Goal: Task Accomplishment & Management: Complete application form

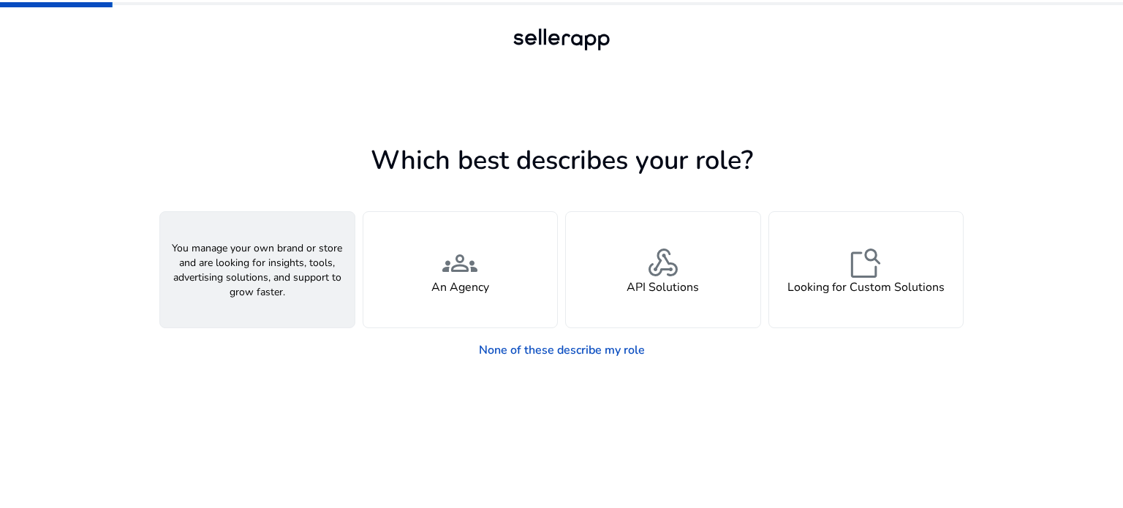
click at [283, 281] on div "person A Seller" at bounding box center [257, 270] width 195 height 116
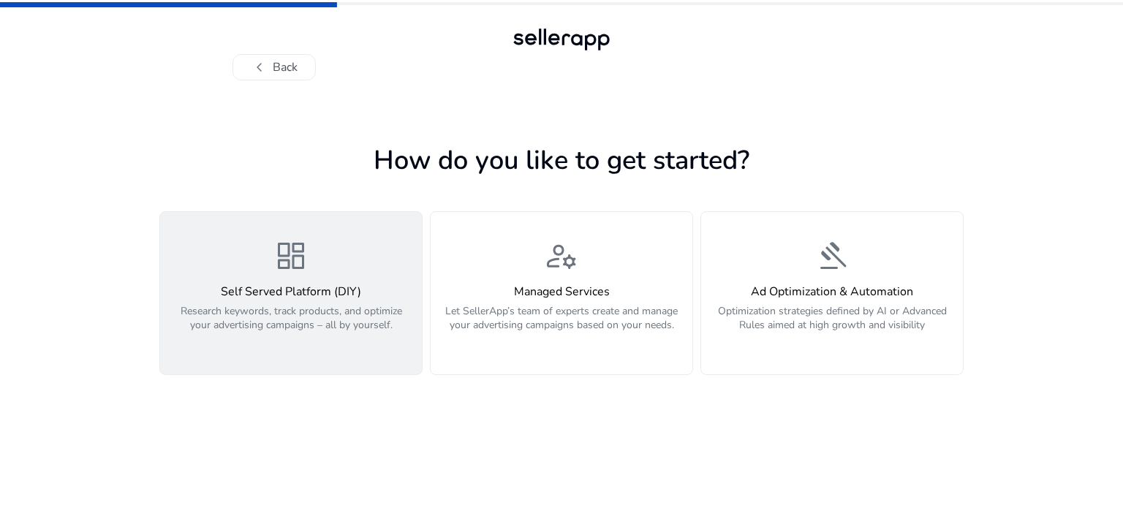
click at [297, 295] on h4 "Self Served Platform (DIY)" at bounding box center [291, 292] width 244 height 14
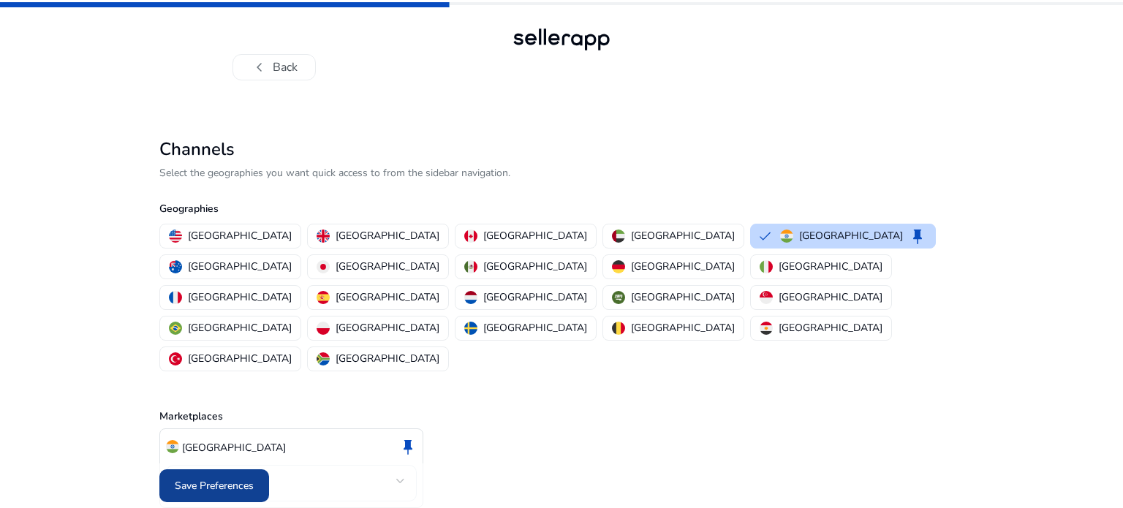
click at [226, 486] on span "Save Preferences" at bounding box center [214, 485] width 79 height 15
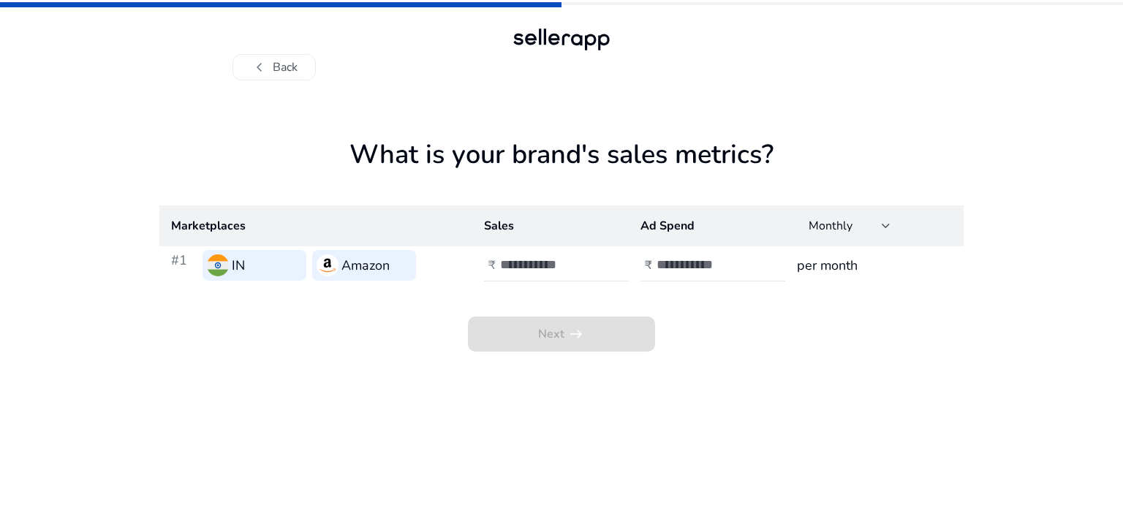
click at [257, 266] on div "IN" at bounding box center [255, 265] width 104 height 31
click at [548, 271] on input "number" at bounding box center [549, 265] width 99 height 16
type input "**"
click at [687, 263] on input "number" at bounding box center [706, 265] width 99 height 16
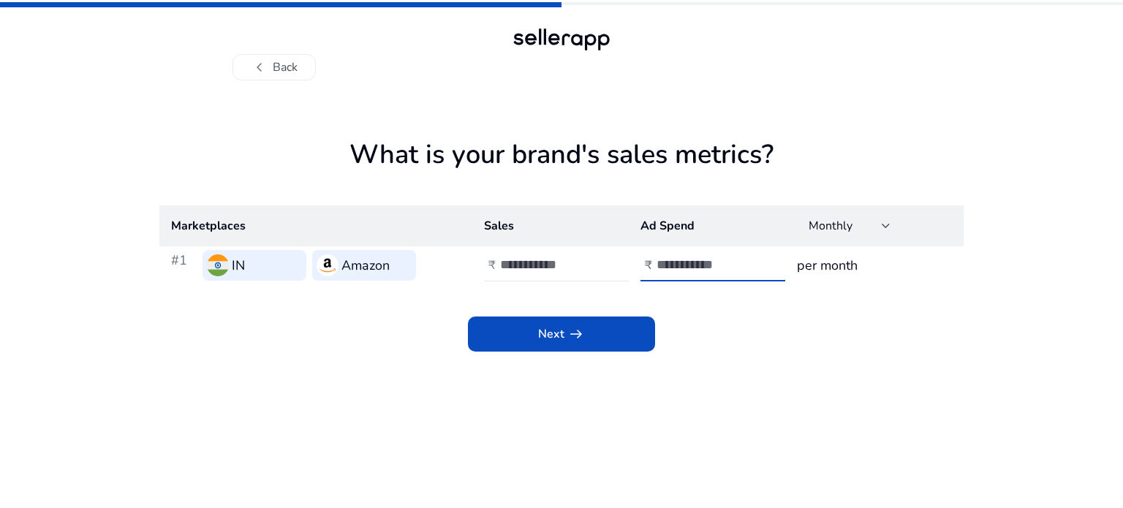
type input "**"
click at [848, 265] on h3 "per month" at bounding box center [874, 265] width 155 height 20
click at [568, 340] on span "arrow_right_alt" at bounding box center [577, 334] width 18 height 18
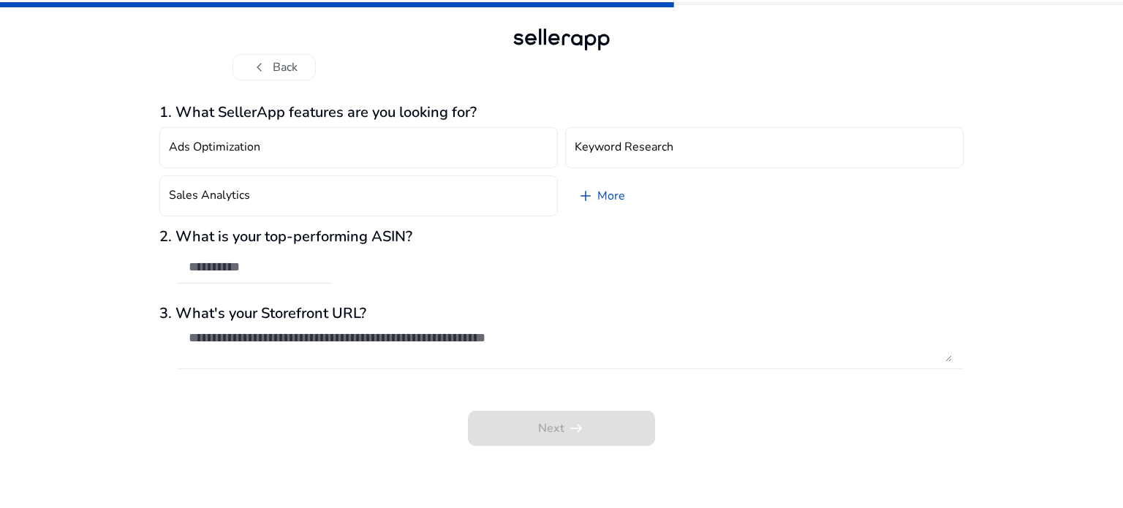
click at [354, 344] on textarea at bounding box center [571, 346] width 764 height 32
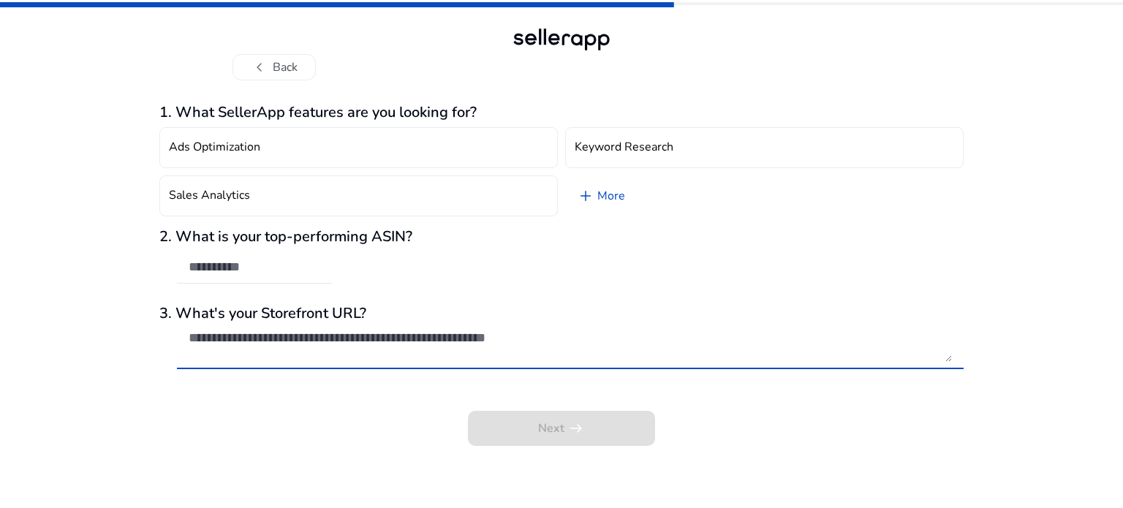
paste textarea "**********"
type textarea "**********"
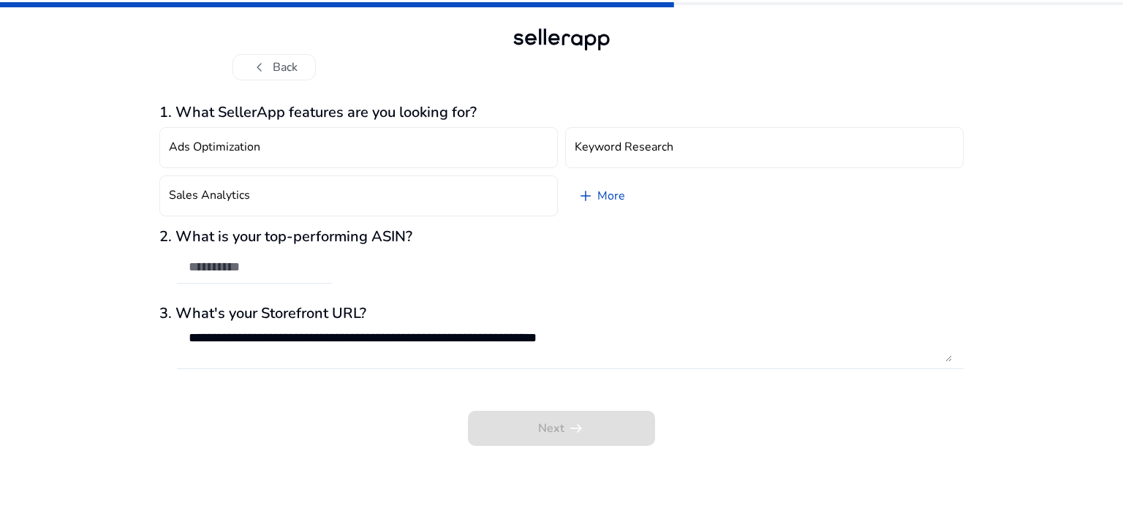
click at [656, 268] on div "2. What is your top-performing ASIN?" at bounding box center [561, 263] width 805 height 71
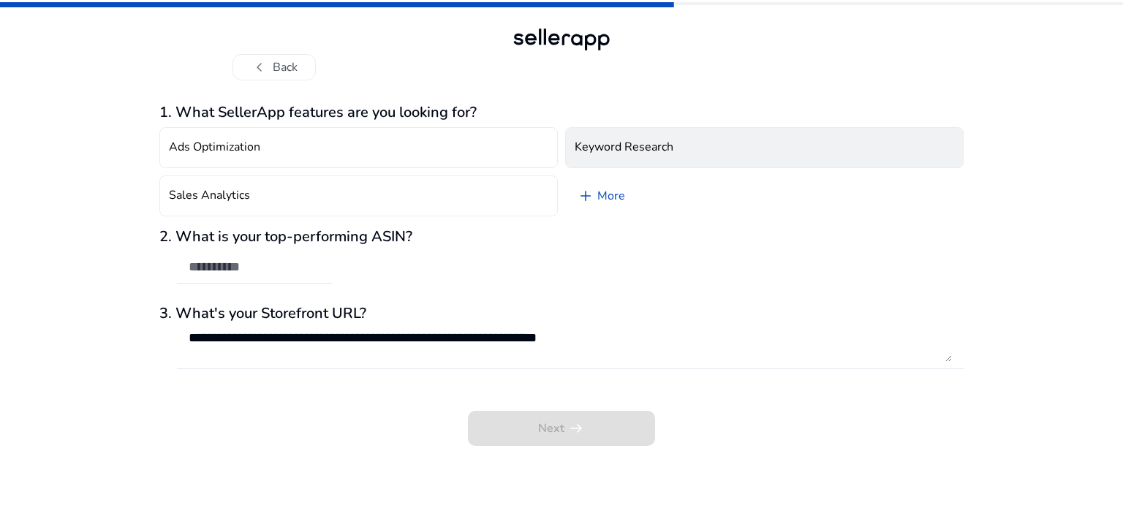
click at [654, 142] on h4 "Keyword Research" at bounding box center [624, 147] width 99 height 14
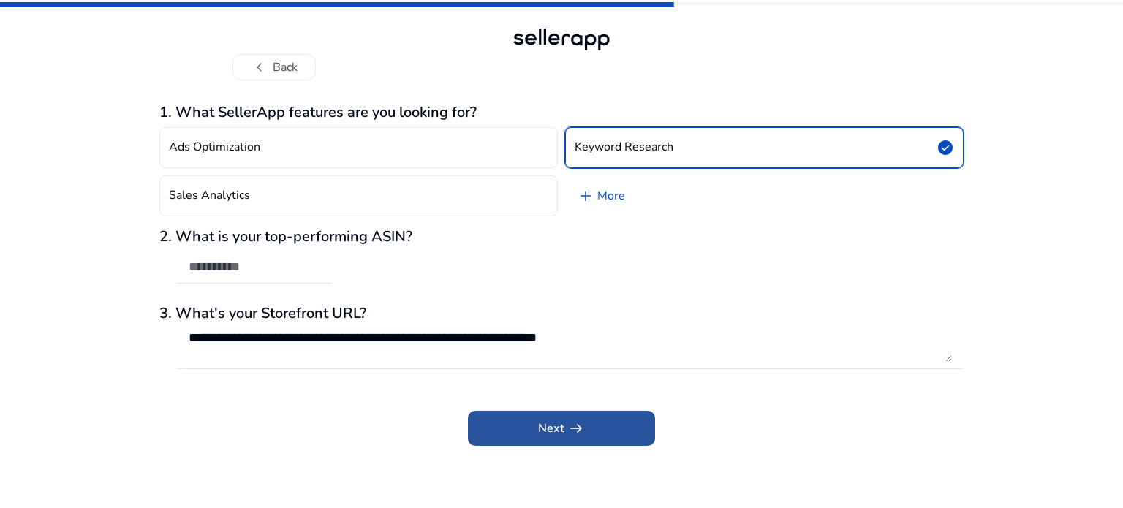
click at [573, 426] on span "arrow_right_alt" at bounding box center [577, 429] width 18 height 18
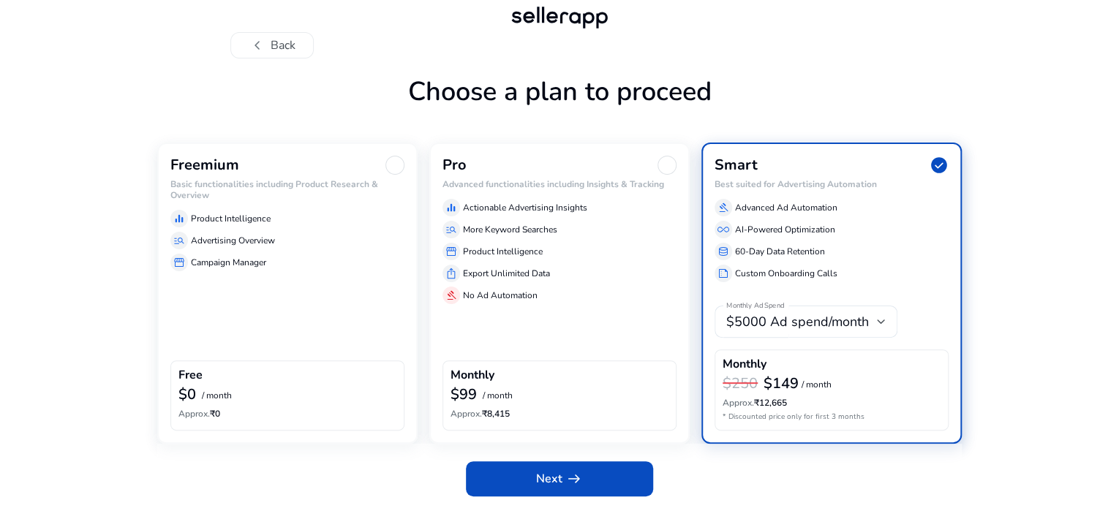
scroll to position [67, 0]
click at [313, 331] on div "Freemium Basic functionalities including Product Research & Overview equalizer …" at bounding box center [287, 293] width 260 height 301
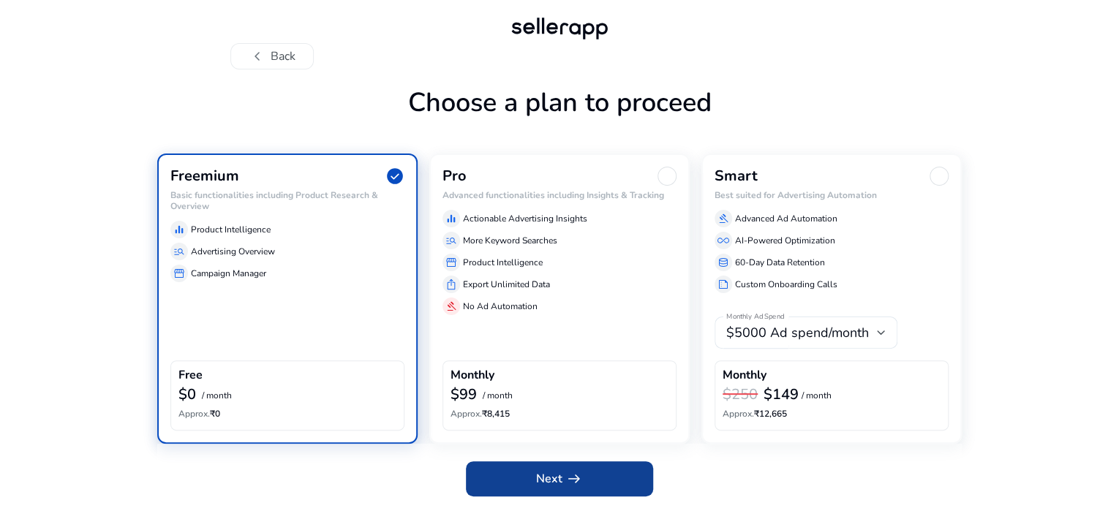
click at [530, 481] on span at bounding box center [559, 478] width 187 height 35
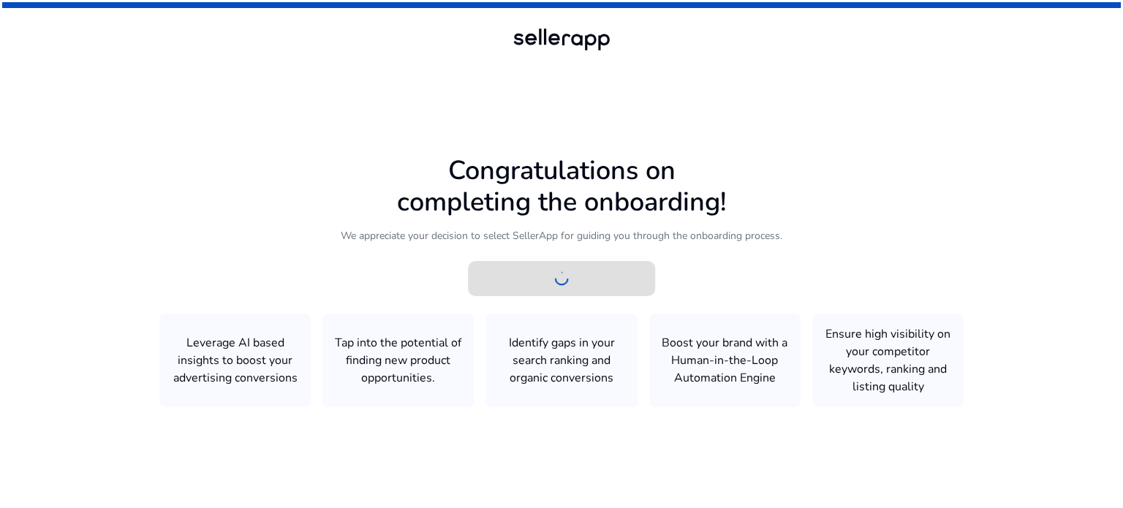
scroll to position [0, 0]
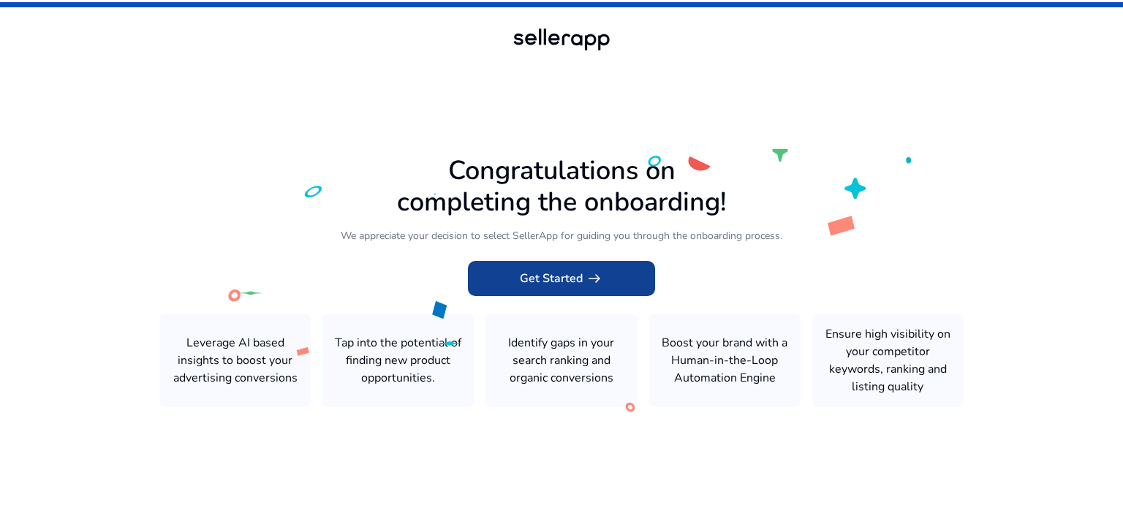
click at [584, 279] on app-icon "arrow_right_alt" at bounding box center [593, 279] width 20 height 18
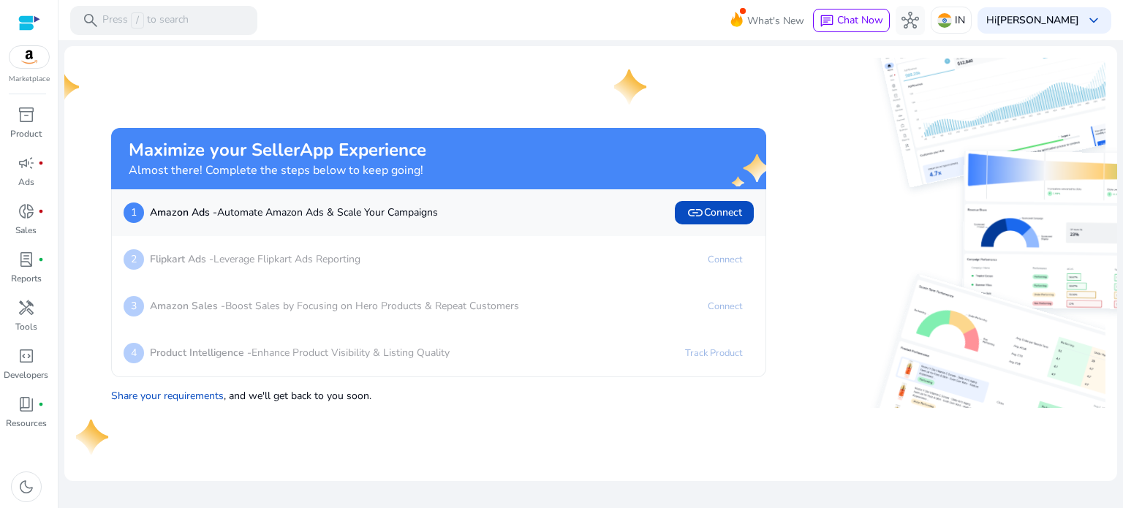
click at [26, 72] on div "Marketplace" at bounding box center [29, 42] width 58 height 85
click at [29, 63] on img at bounding box center [29, 57] width 39 height 22
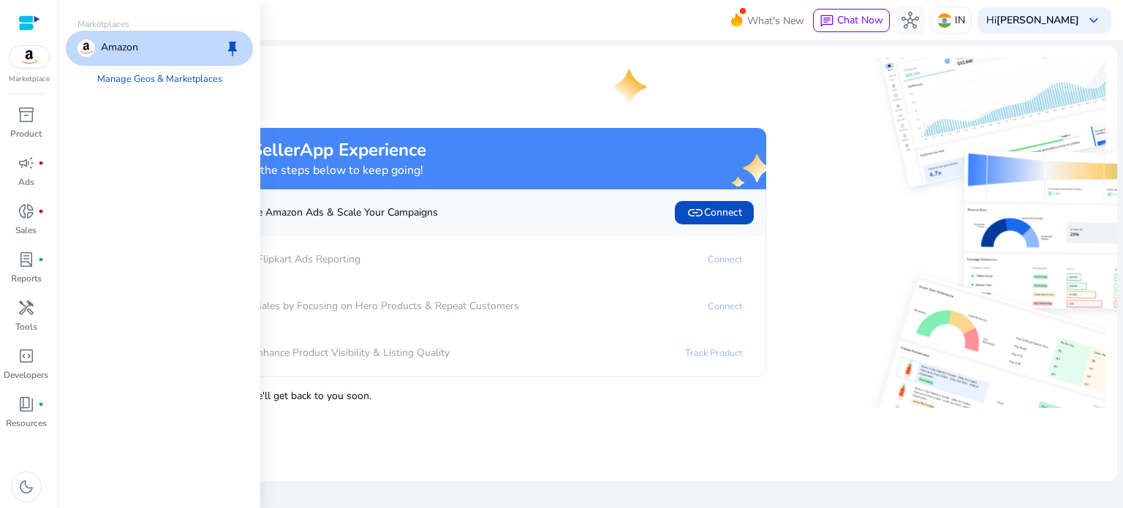
click at [26, 66] on img at bounding box center [29, 57] width 39 height 22
